Goal: Task Accomplishment & Management: Manage account settings

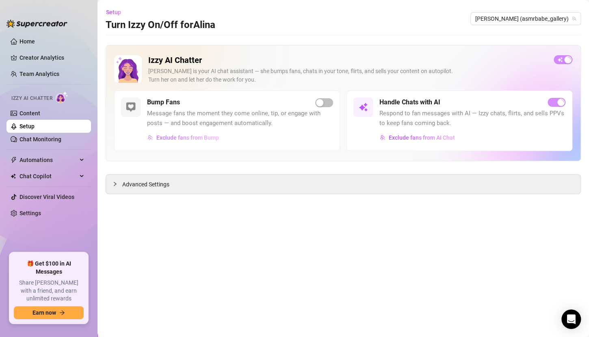
click at [178, 137] on span "Exclude fans from Bump" at bounding box center [187, 137] width 63 height 6
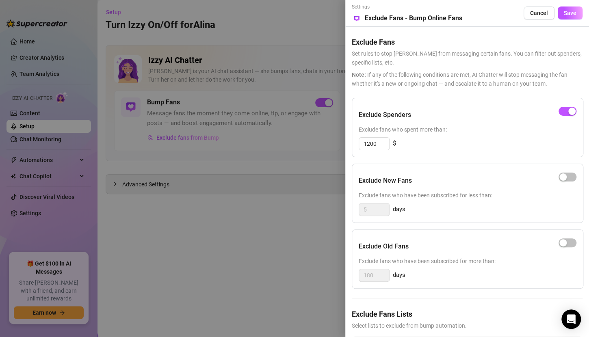
click at [253, 59] on div at bounding box center [294, 168] width 589 height 337
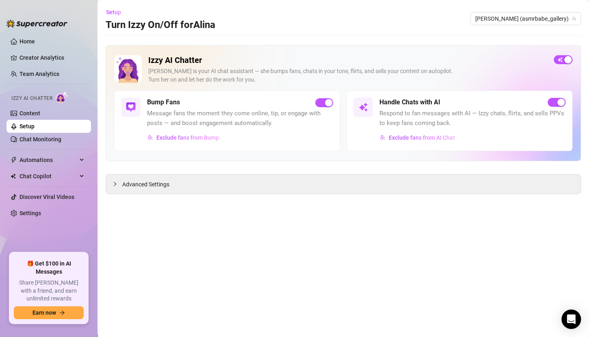
drag, startPoint x: 518, startPoint y: 21, endPoint x: 528, endPoint y: 25, distance: 10.6
click at [519, 21] on span "[PERSON_NAME] (asmrbabe_gallery)" at bounding box center [525, 19] width 101 height 12
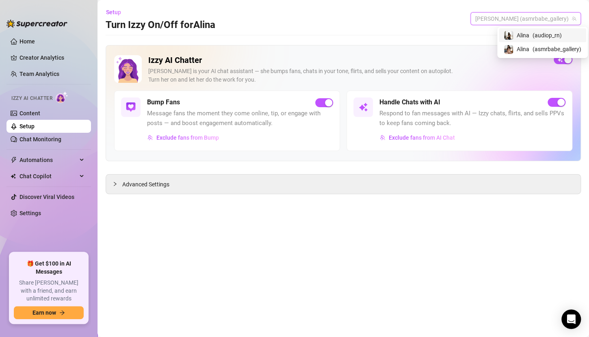
click at [536, 34] on span "( audiop_rn )" at bounding box center [546, 35] width 29 height 9
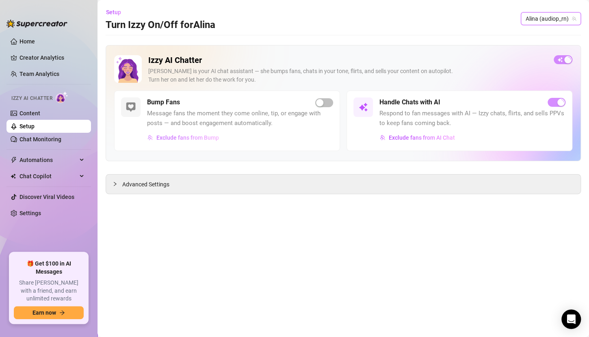
click at [197, 137] on span "Exclude fans from Bump" at bounding box center [187, 137] width 63 height 6
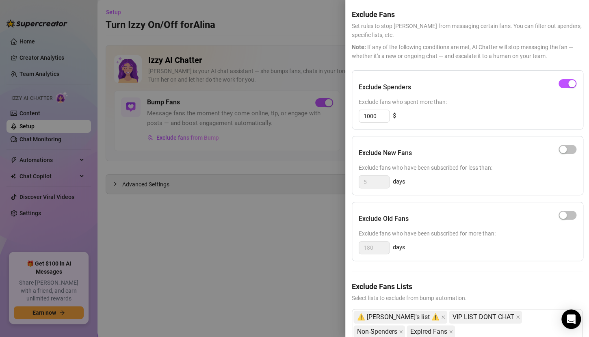
scroll to position [53, 0]
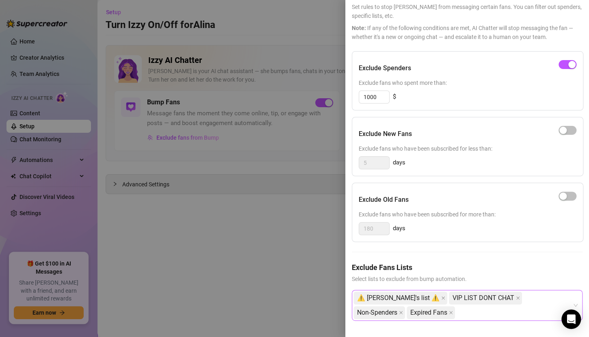
click at [451, 309] on div "⚠️ [PERSON_NAME]'s list ⚠️ VIP LIST DONT CHAT Non-Spenders Expired Fans" at bounding box center [462, 305] width 219 height 29
click at [300, 248] on div at bounding box center [294, 168] width 589 height 337
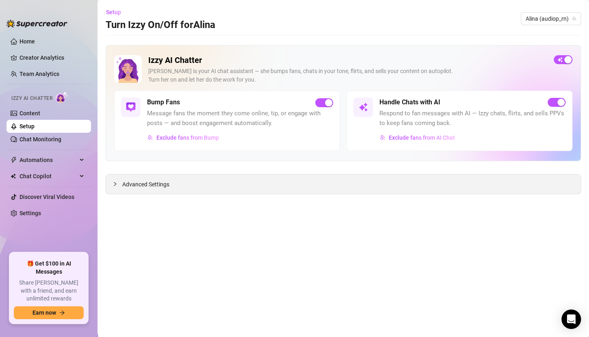
click at [150, 182] on span "Advanced Settings" at bounding box center [145, 184] width 47 height 9
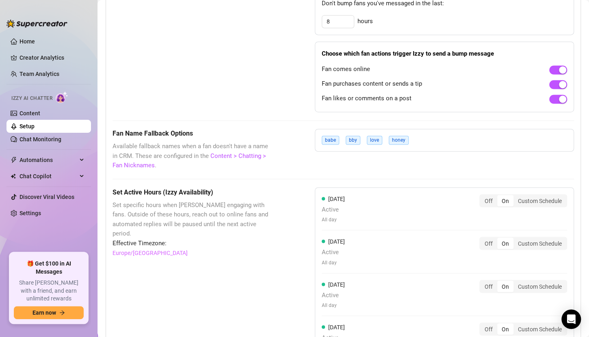
scroll to position [487, 0]
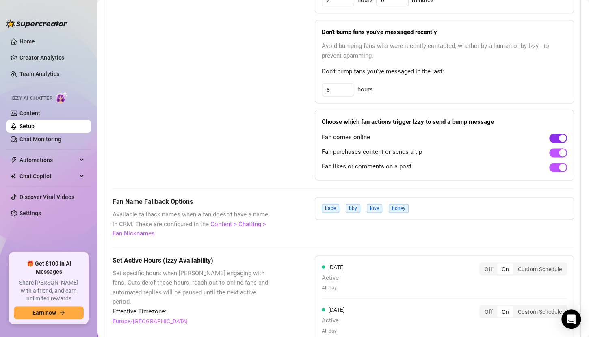
click at [559, 135] on div "button" at bounding box center [562, 137] width 7 height 7
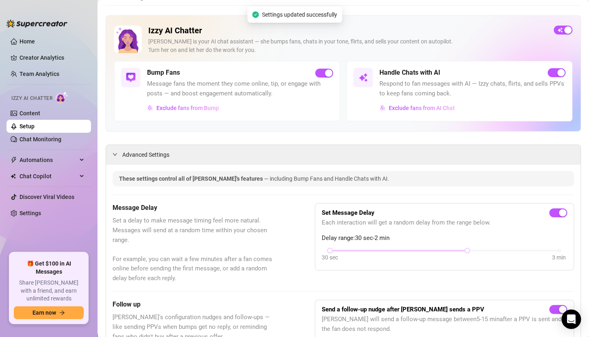
scroll to position [0, 0]
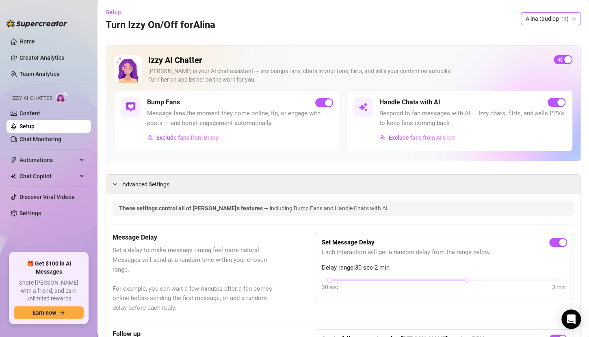
click at [527, 19] on span "️Alina️ (audiop_rn)" at bounding box center [550, 19] width 50 height 12
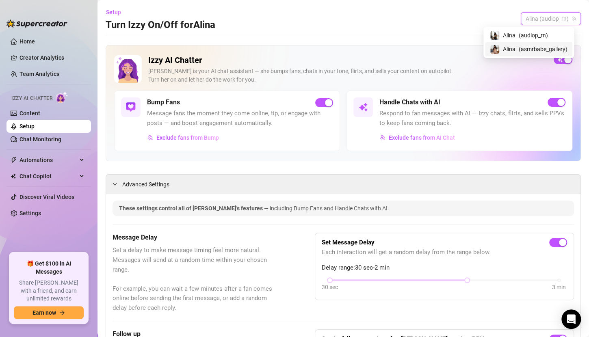
click at [522, 46] on span "( asmrbabe_gallery )" at bounding box center [543, 49] width 49 height 9
